Goal: Information Seeking & Learning: Find specific fact

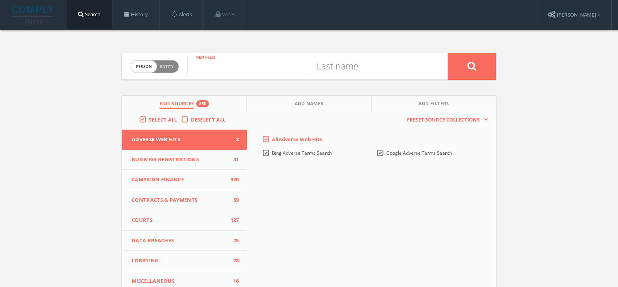
click at [214, 69] on input "text" at bounding box center [247, 66] width 120 height 20
type input "Mark"
type input "[PERSON_NAME]"
click at [448, 53] on button at bounding box center [472, 66] width 48 height 27
click at [150, 71] on span "person" at bounding box center [144, 67] width 26 height 12
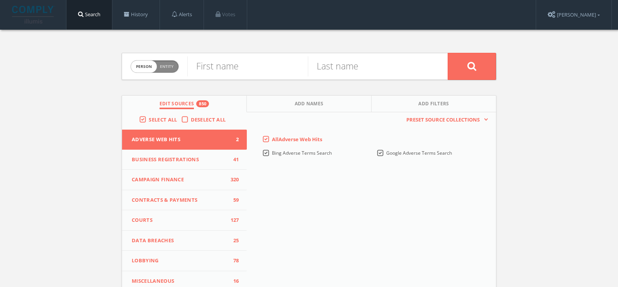
checkbox input "true"
click at [222, 64] on input "text" at bounding box center [317, 66] width 260 height 20
paste input "Mark Scheinberg"
drag, startPoint x: 221, startPoint y: 68, endPoint x: 170, endPoint y: 67, distance: 51.0
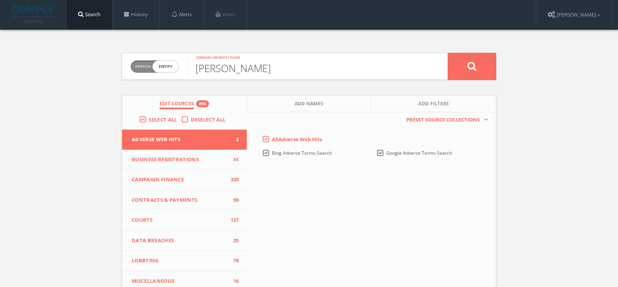
click at [170, 67] on form "Person Entity entity Mark Scheinberg Company or entity name" at bounding box center [309, 66] width 375 height 27
click at [253, 69] on input "Scheinberg" at bounding box center [317, 66] width 260 height 20
type input "Scheinberg Relief Fund"
click at [448, 53] on button at bounding box center [472, 66] width 48 height 27
click at [160, 67] on span "Entity" at bounding box center [167, 67] width 14 height 6
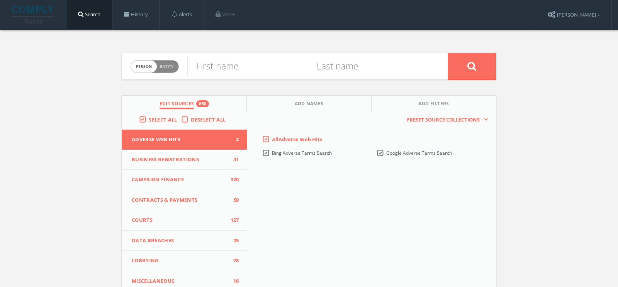
checkbox input "true"
click at [218, 67] on input "text" at bounding box center [317, 66] width 260 height 20
type input "Mohari Hospitality"
click at [448, 53] on button at bounding box center [472, 66] width 48 height 27
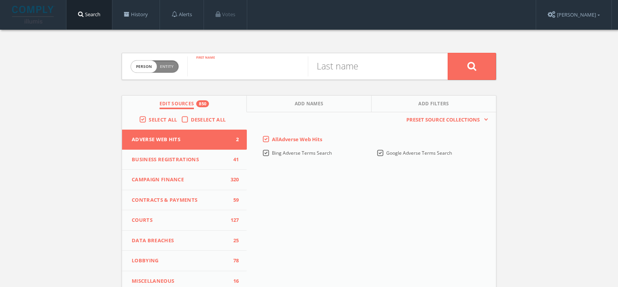
click at [222, 61] on input "text" at bounding box center [247, 66] width 120 height 20
paste input "ALLEN SMITH"
click at [237, 73] on input "ALLEN SMITH" at bounding box center [247, 66] width 120 height 20
type input "ALLEN"
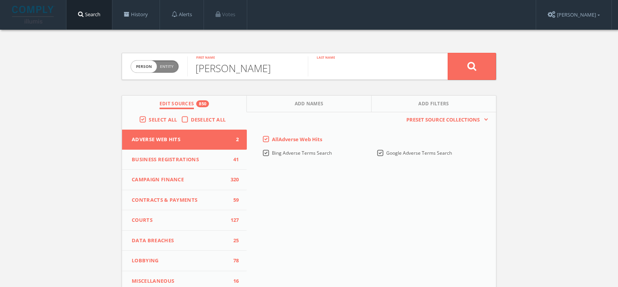
click at [367, 60] on input "text" at bounding box center [368, 66] width 120 height 20
paste input "SMITH"
type input "SMITH"
click at [463, 69] on button at bounding box center [472, 66] width 48 height 27
click at [222, 73] on input "text" at bounding box center [247, 66] width 120 height 20
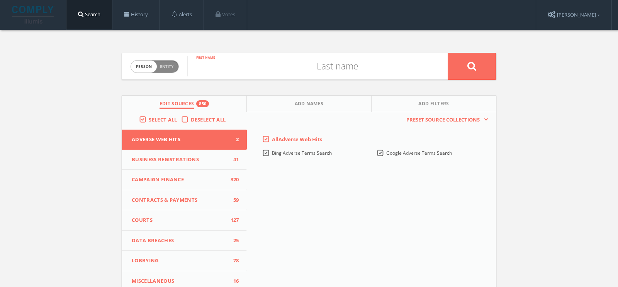
paste input "[PERSON_NAME]"
click at [243, 70] on input "[PERSON_NAME]" at bounding box center [247, 66] width 120 height 20
type input "[PERSON_NAME]"
click at [331, 71] on input "text" at bounding box center [368, 66] width 120 height 20
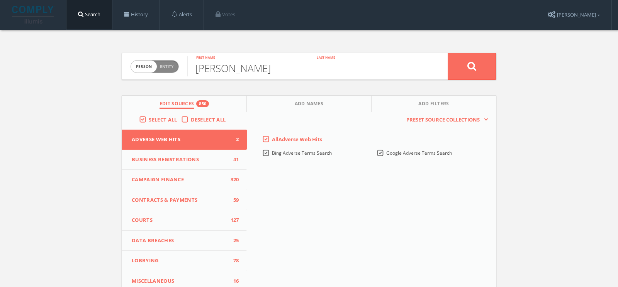
paste input "Iosifides"
type input "Iosifides"
click at [469, 65] on icon at bounding box center [471, 66] width 9 height 10
